Goal: Task Accomplishment & Management: Use online tool/utility

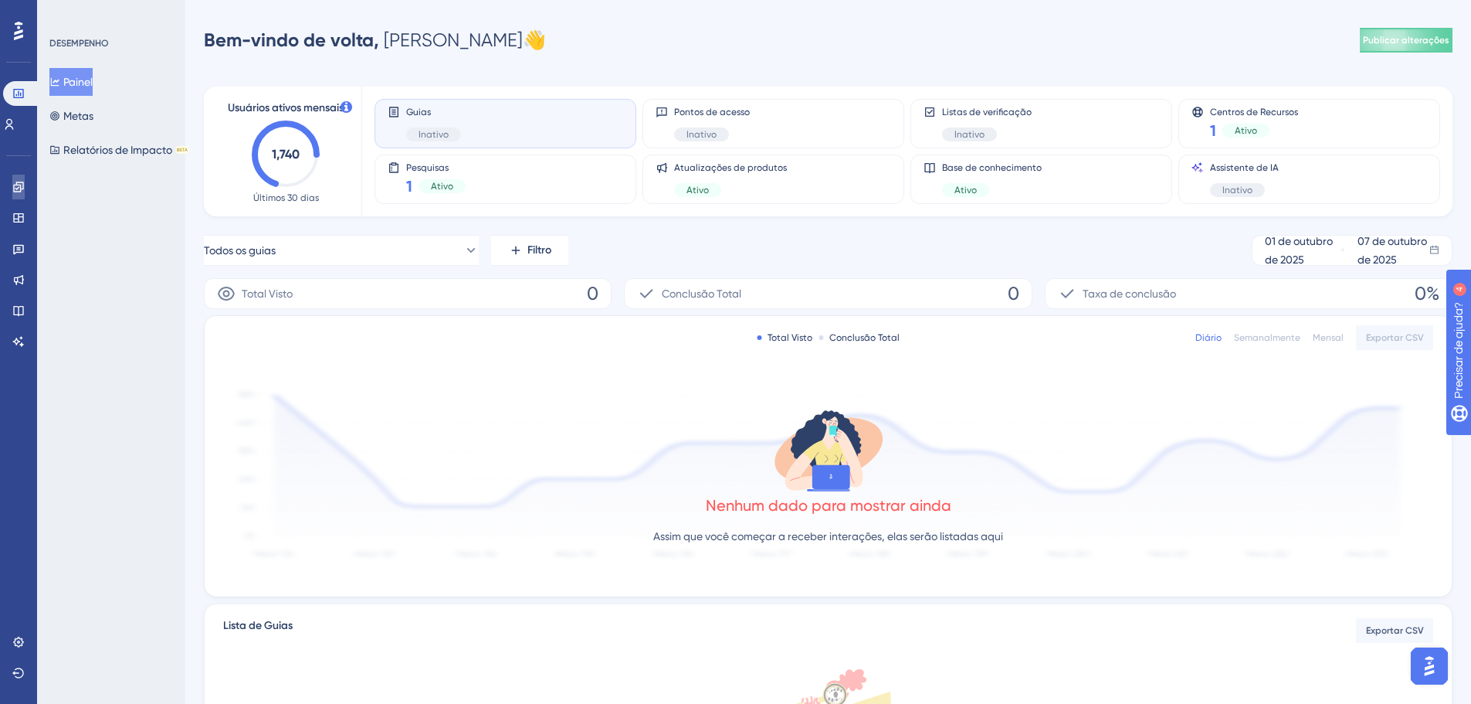
click at [21, 181] on icon at bounding box center [18, 187] width 12 height 12
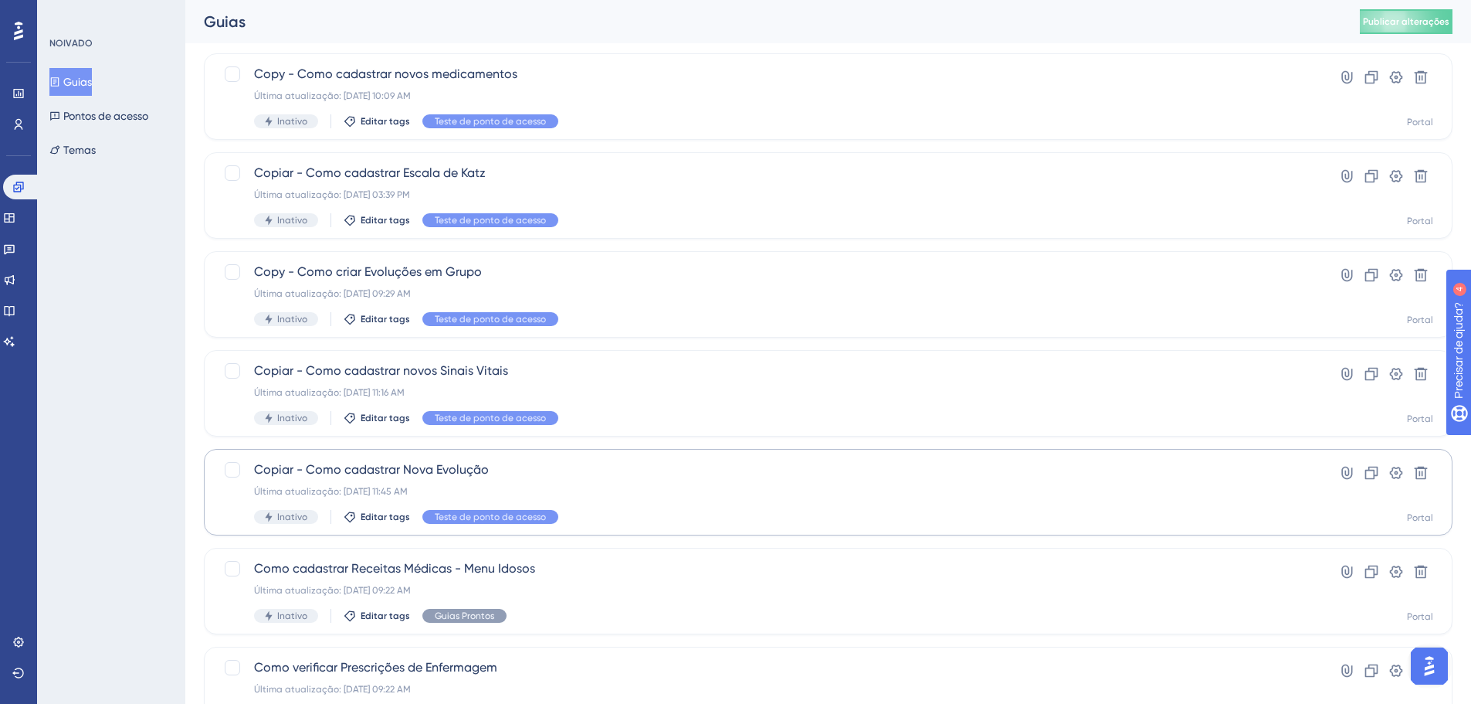
scroll to position [288, 0]
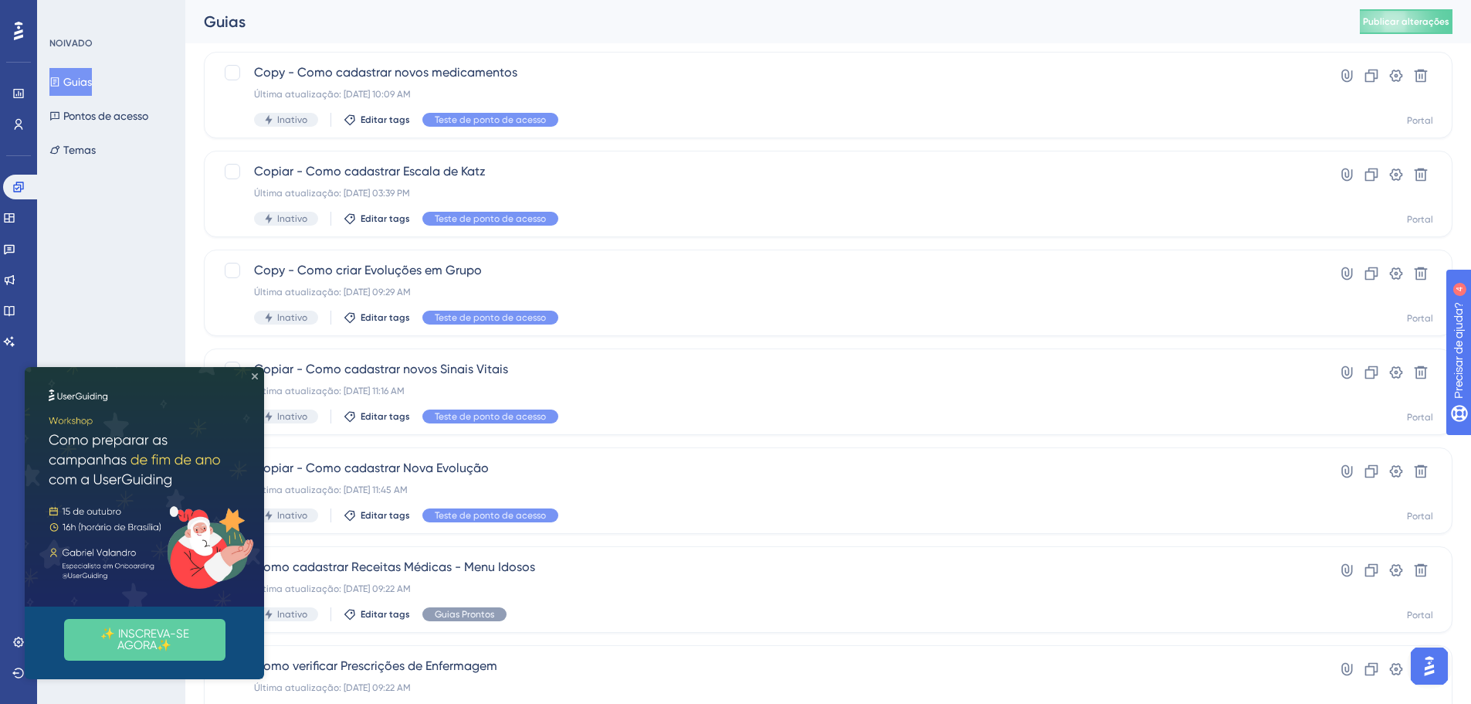
click at [253, 377] on icon "Fechar visualização" at bounding box center [255, 376] width 6 height 6
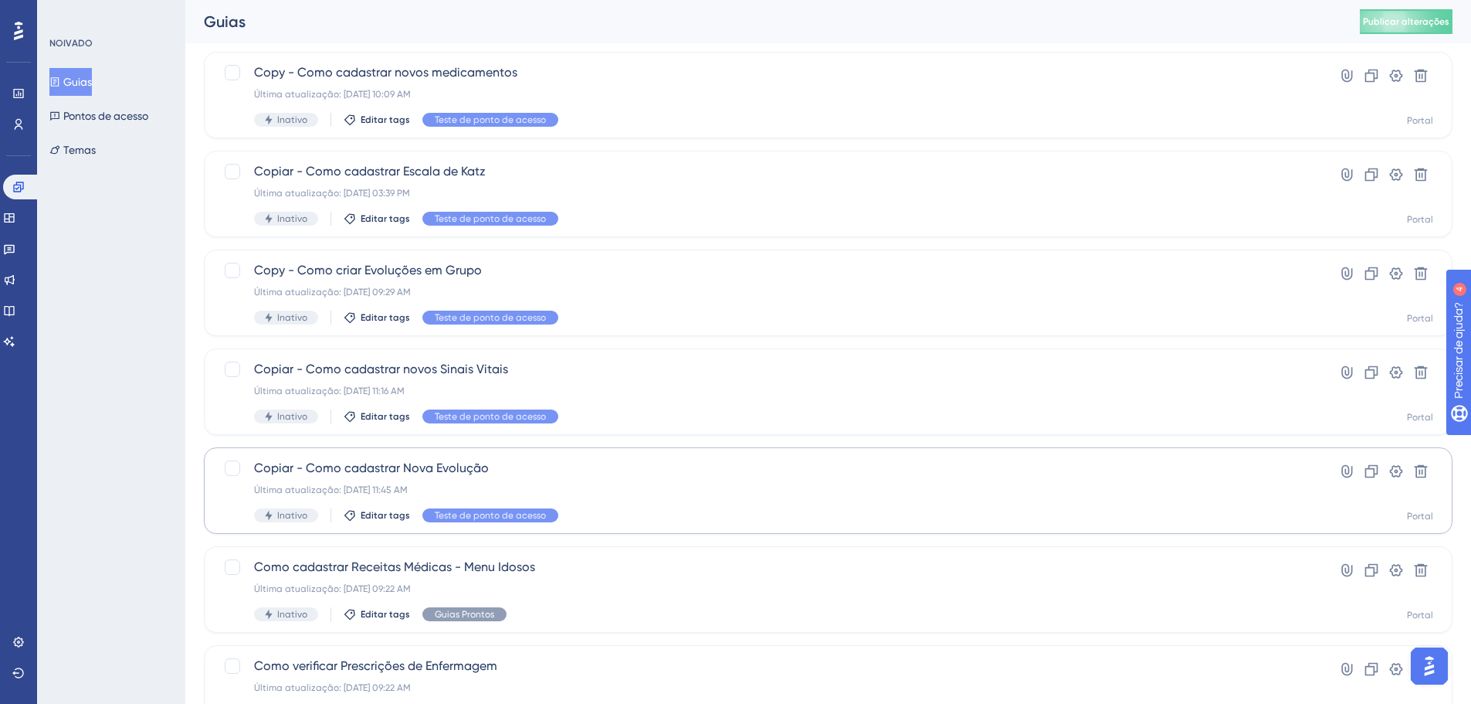
scroll to position [0, 0]
click at [592, 488] on div "Copiar - Como cadastrar Nova Evolução Última atualização: [DATE] 11:45 AM Inati…" at bounding box center [766, 490] width 1025 height 63
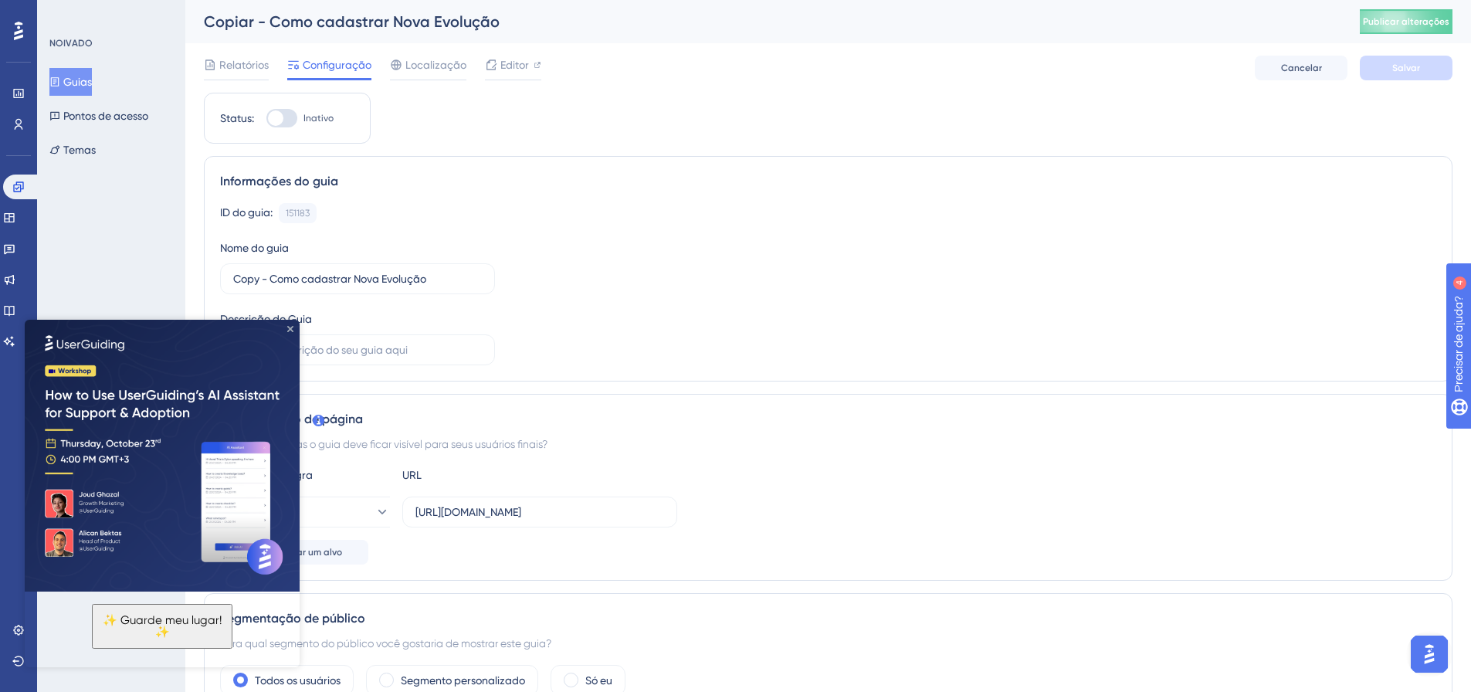
click at [290, 327] on icon "Fechar visualização" at bounding box center [290, 329] width 6 height 6
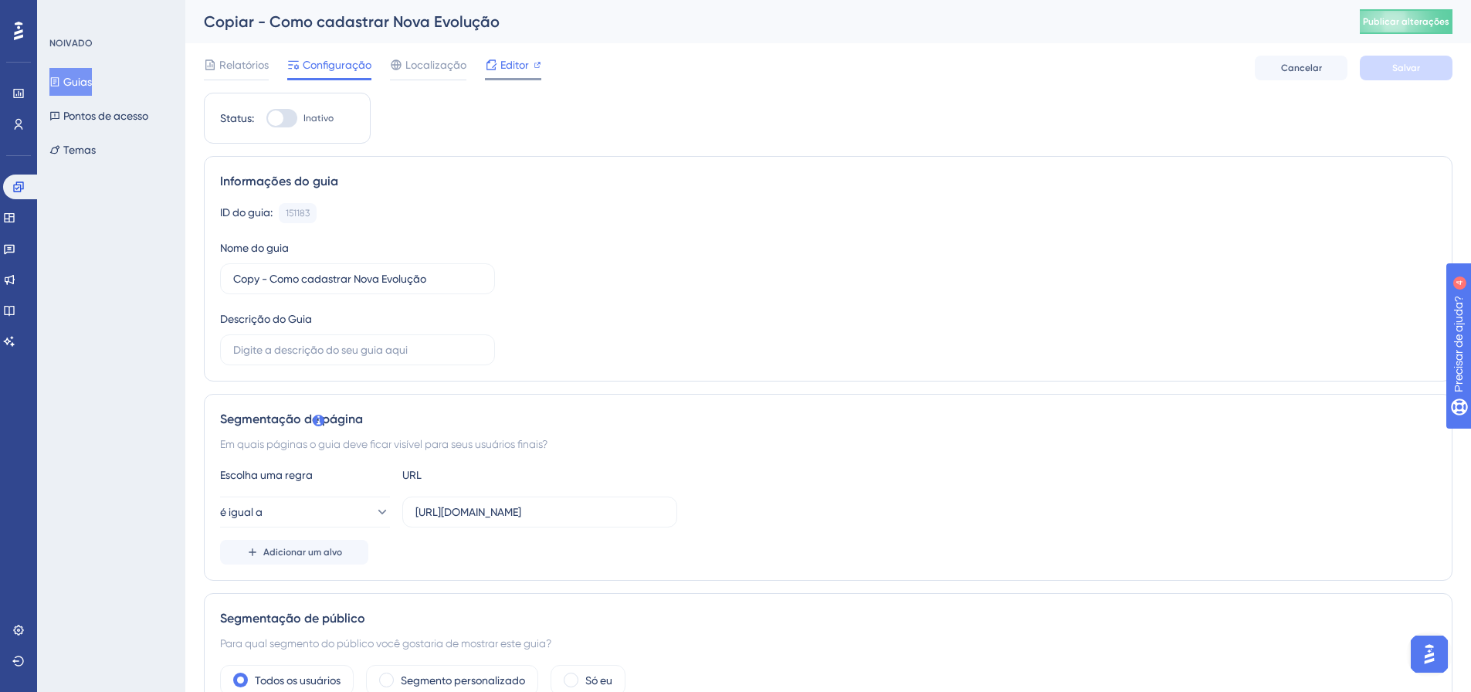
click at [489, 70] on icon at bounding box center [491, 65] width 12 height 12
click at [86, 85] on font "Guias" at bounding box center [77, 82] width 29 height 12
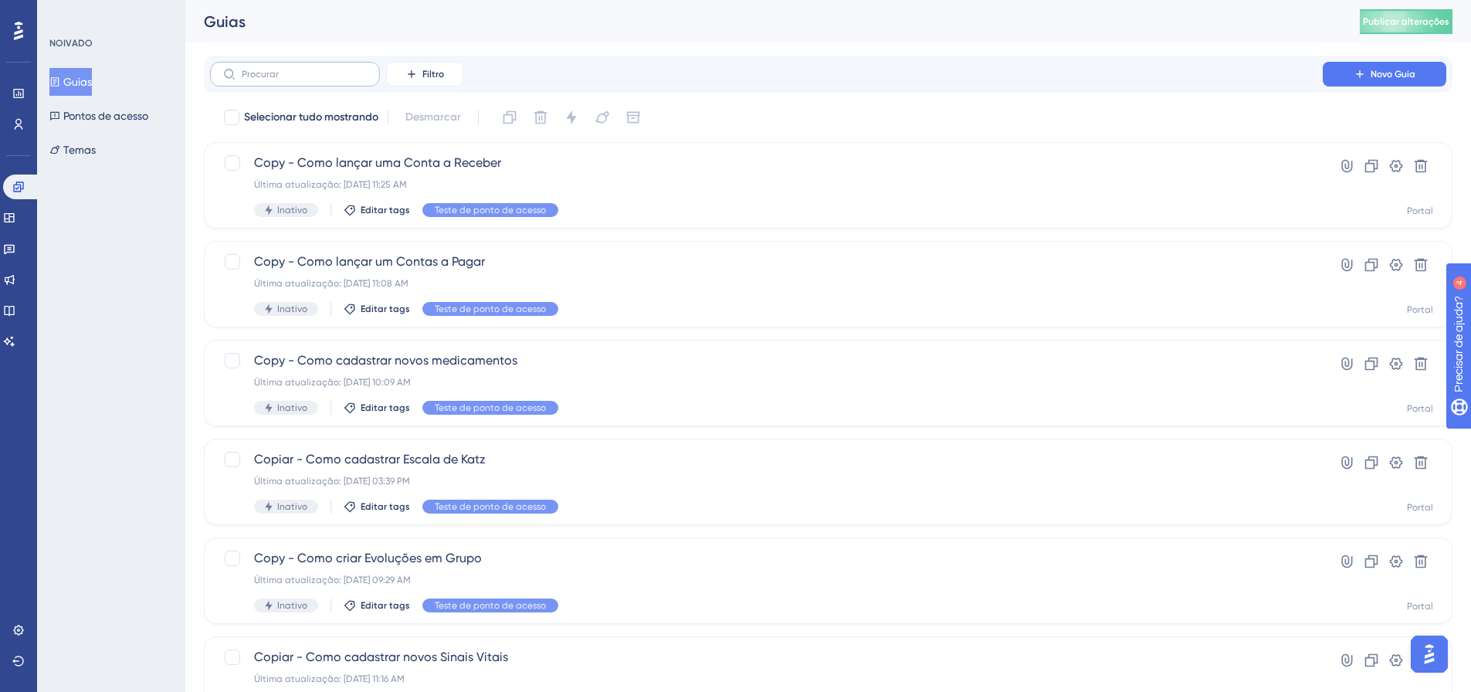
click at [321, 83] on label at bounding box center [295, 74] width 170 height 25
click at [321, 80] on input "text" at bounding box center [304, 74] width 125 height 11
type input "evolul"
checkbox input "true"
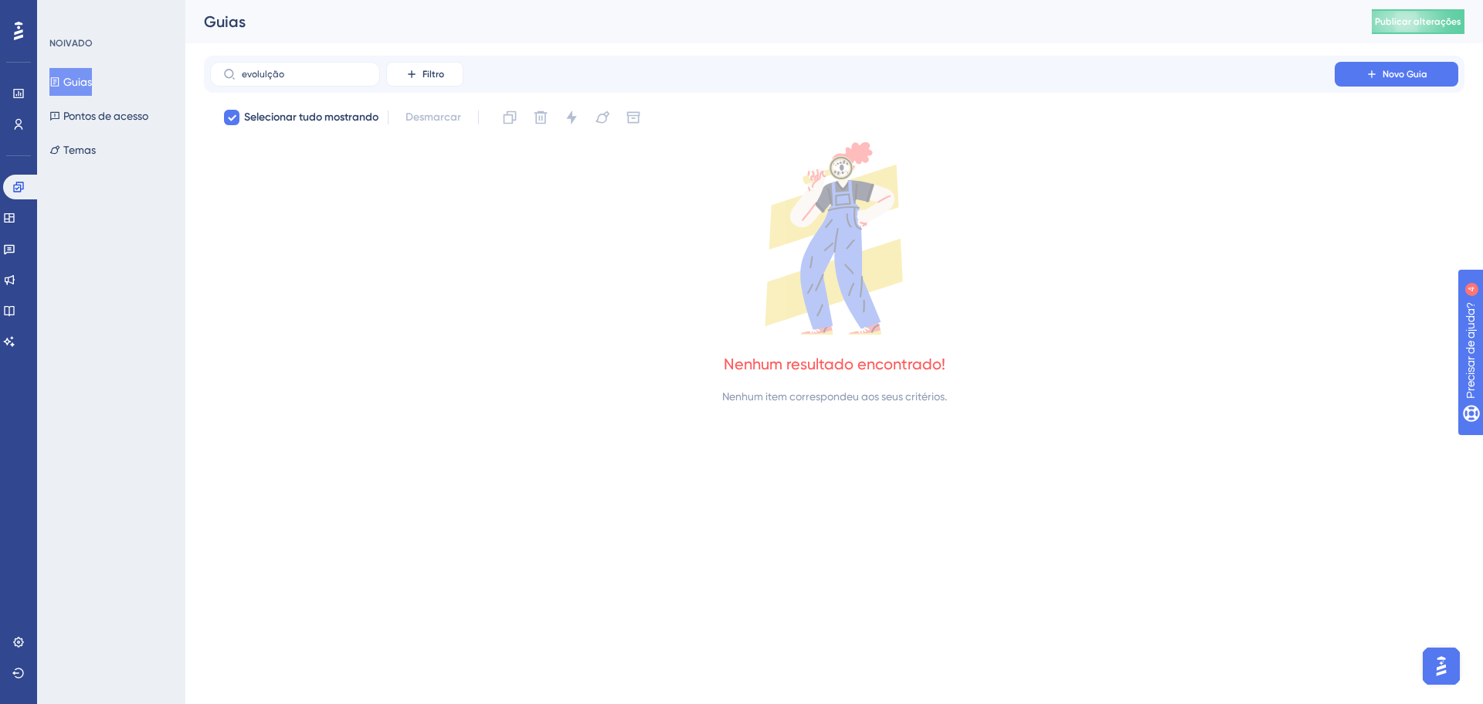
drag, startPoint x: 257, startPoint y: 257, endPoint x: 250, endPoint y: 86, distance: 171.6
click at [258, 257] on icon at bounding box center [834, 238] width 1261 height 192
click at [260, 70] on input "evolulção" at bounding box center [304, 74] width 125 height 11
click at [263, 72] on input "evolulção" at bounding box center [304, 74] width 125 height 11
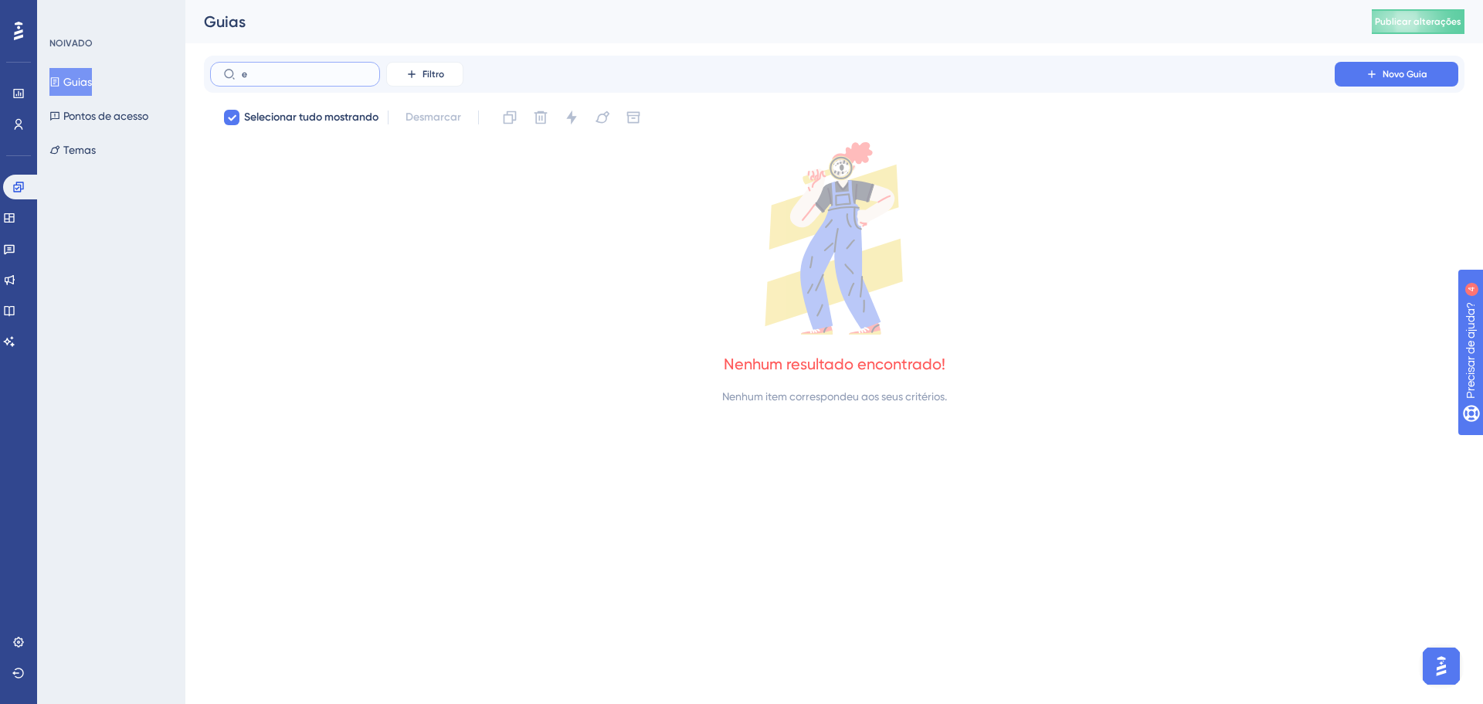
type input "ev"
checkbox input "false"
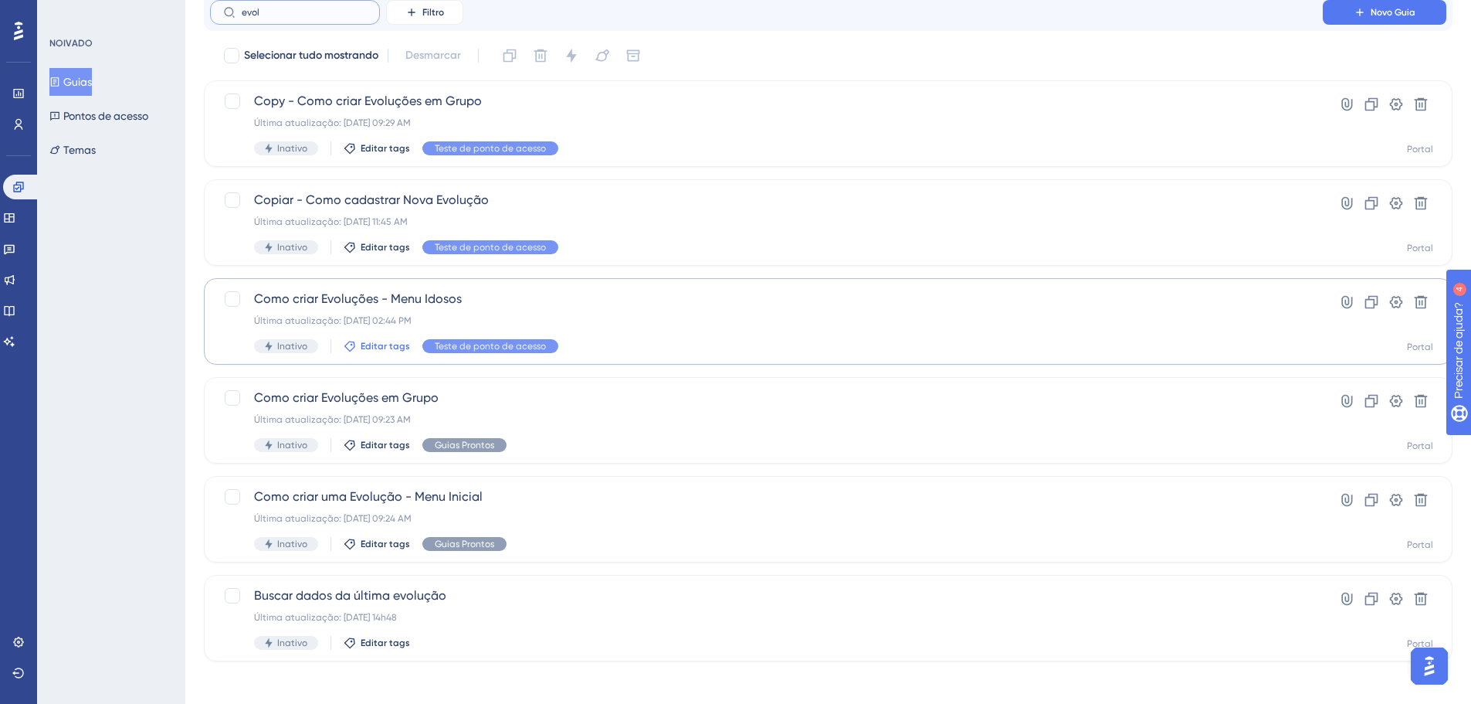
scroll to position [69, 0]
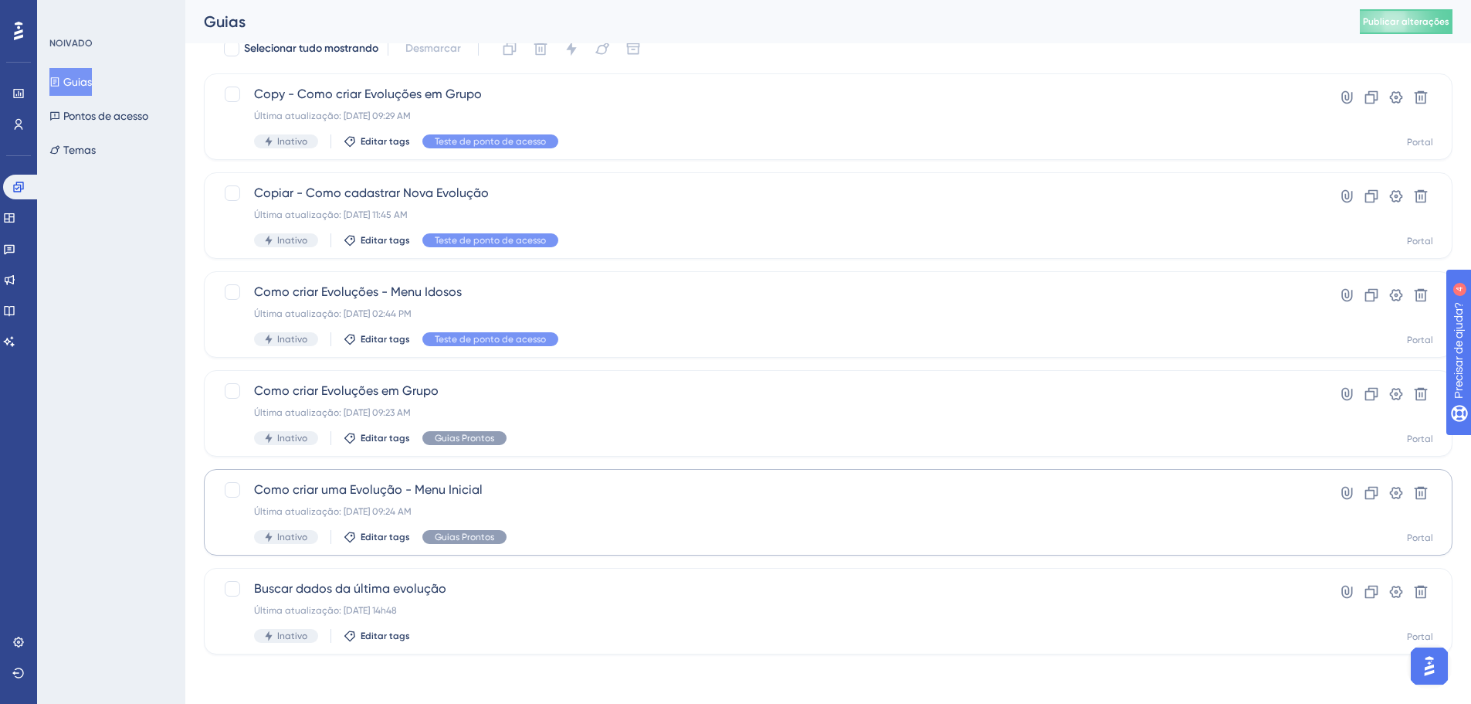
type input "evol"
click at [349, 504] on div "Como criar uma Evolução - Menu Inicial Última atualização: [DATE] 09:24 AM Inat…" at bounding box center [766, 511] width 1025 height 63
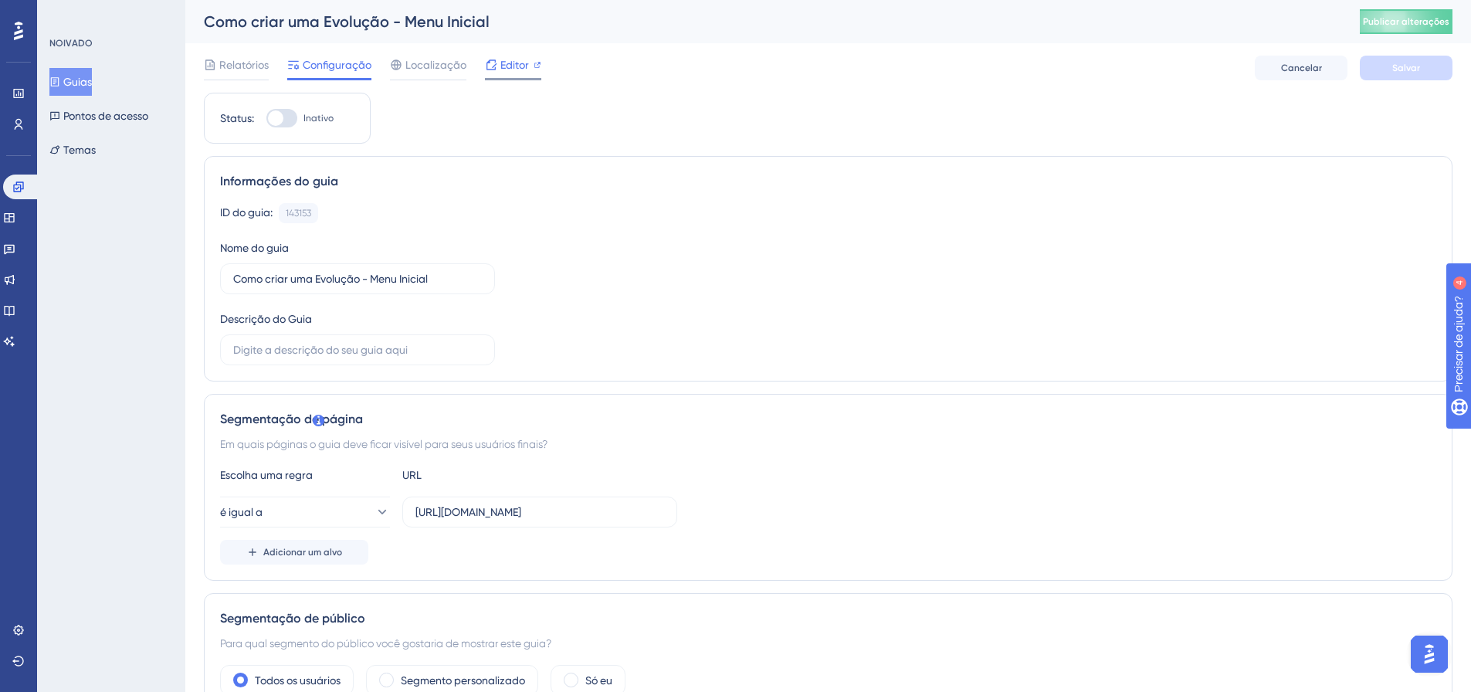
click at [492, 68] on icon at bounding box center [491, 65] width 12 height 12
